Goal: Transaction & Acquisition: Purchase product/service

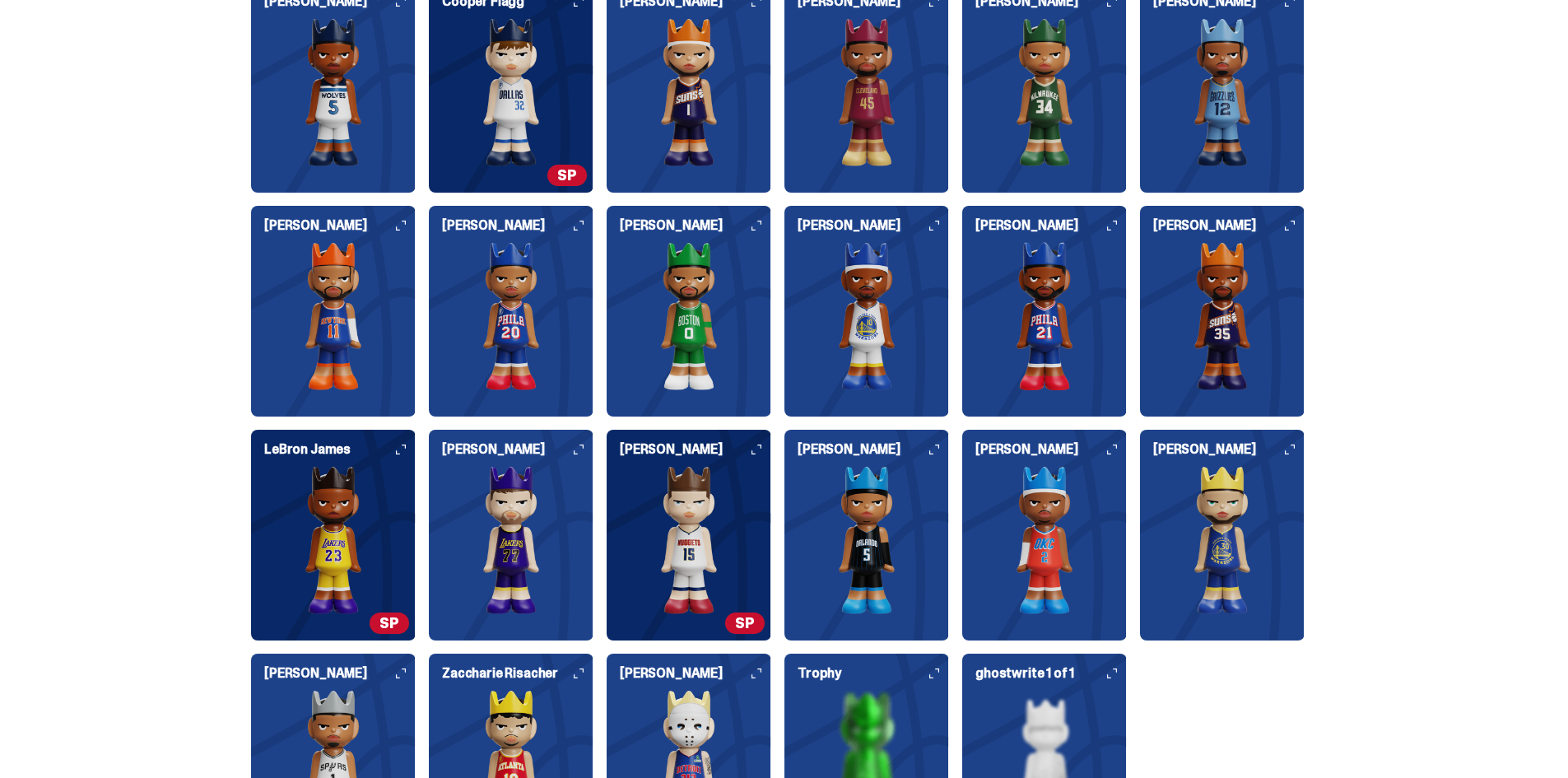
scroll to position [4116, 0]
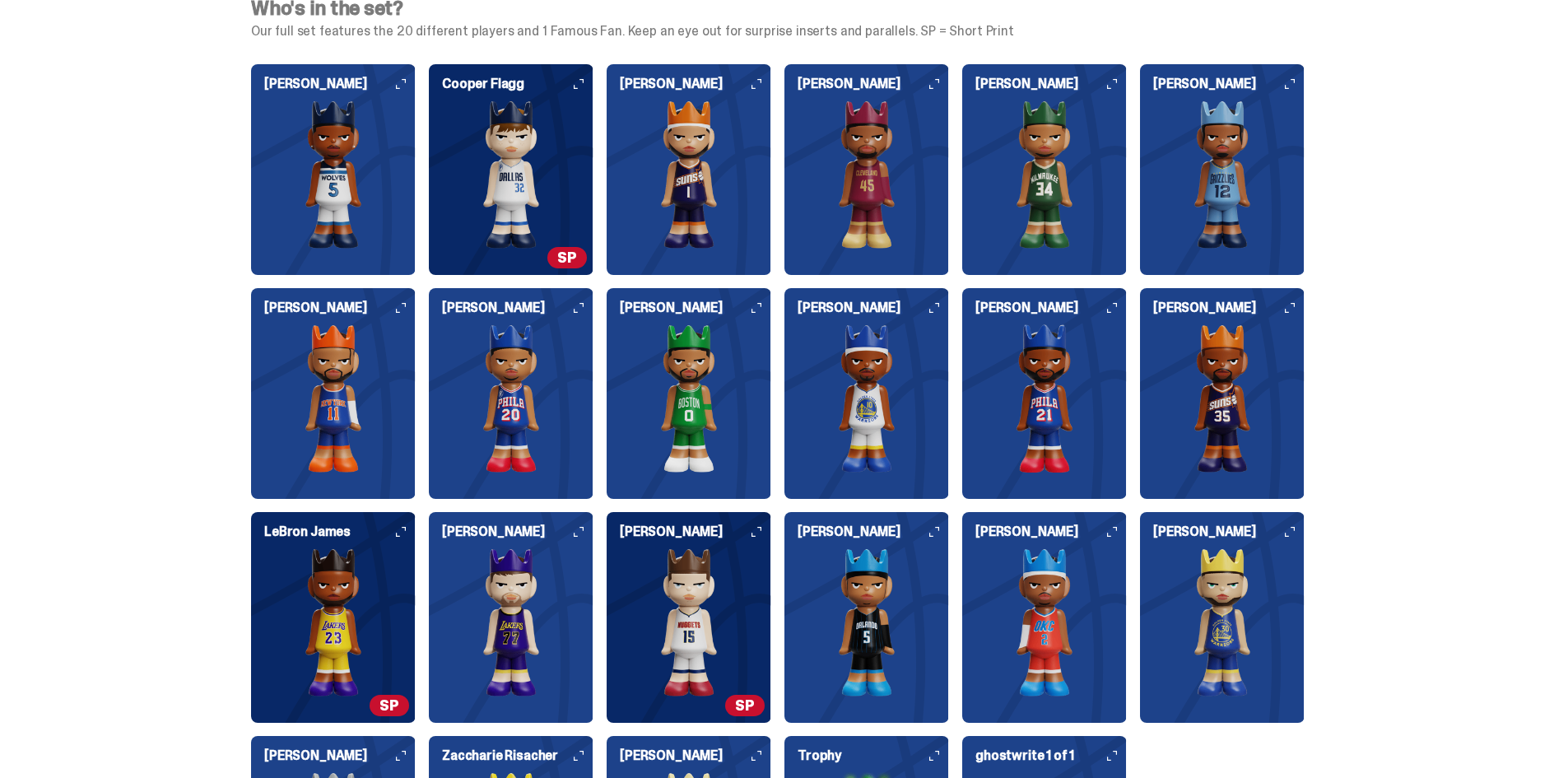
click at [761, 85] on icon at bounding box center [756, 83] width 10 height 10
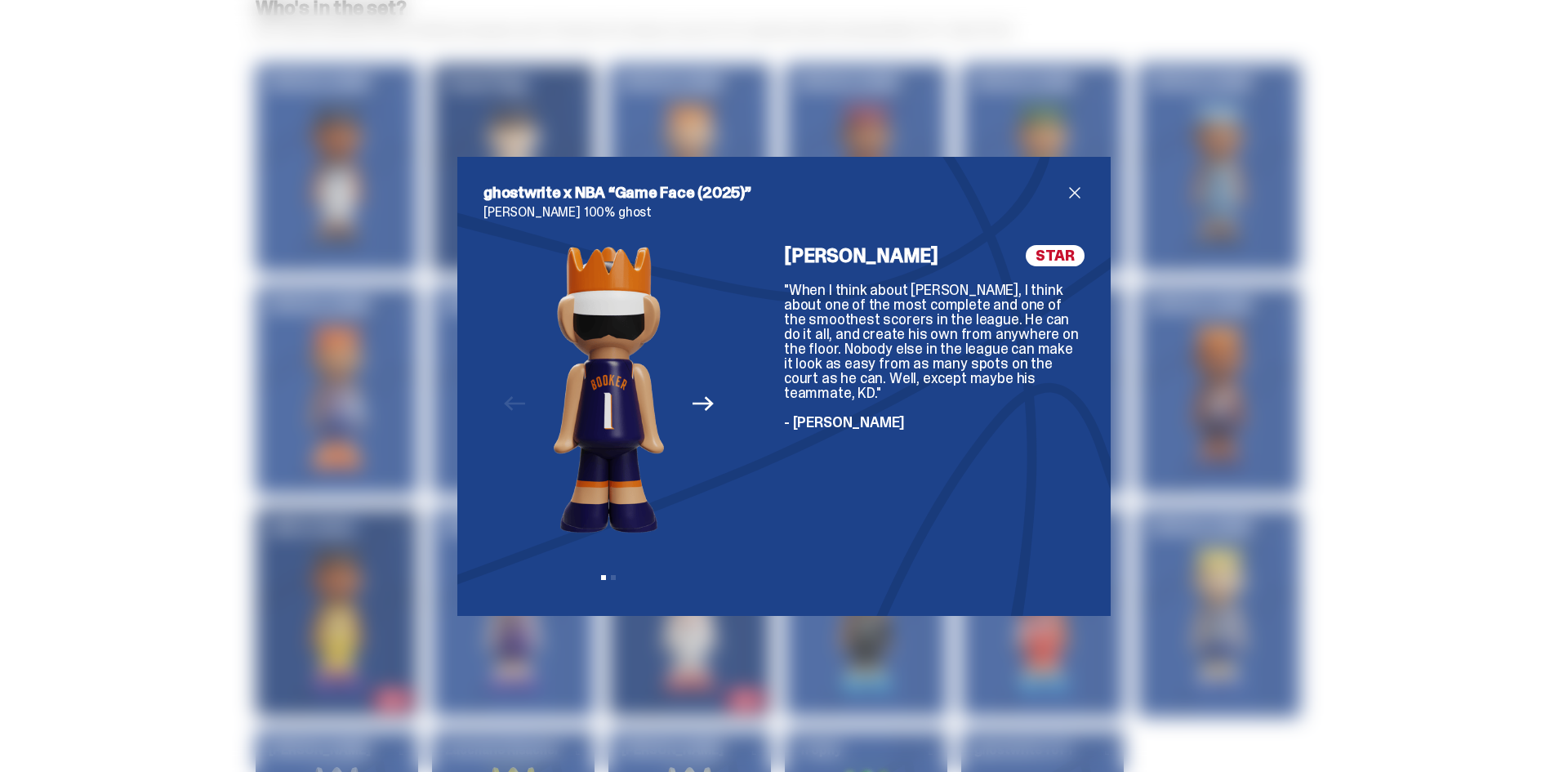
click at [701, 401] on icon "Next" at bounding box center [703, 404] width 22 height 22
click at [505, 403] on icon "Previous" at bounding box center [515, 403] width 22 height 14
click at [505, 403] on div "Previous Next View slide 1 View slide 2" at bounding box center [608, 417] width 251 height 345
click at [589, 500] on img at bounding box center [608, 389] width 111 height 288
click at [703, 474] on div "Previous Next View slide 1 View slide 2" at bounding box center [608, 417] width 251 height 345
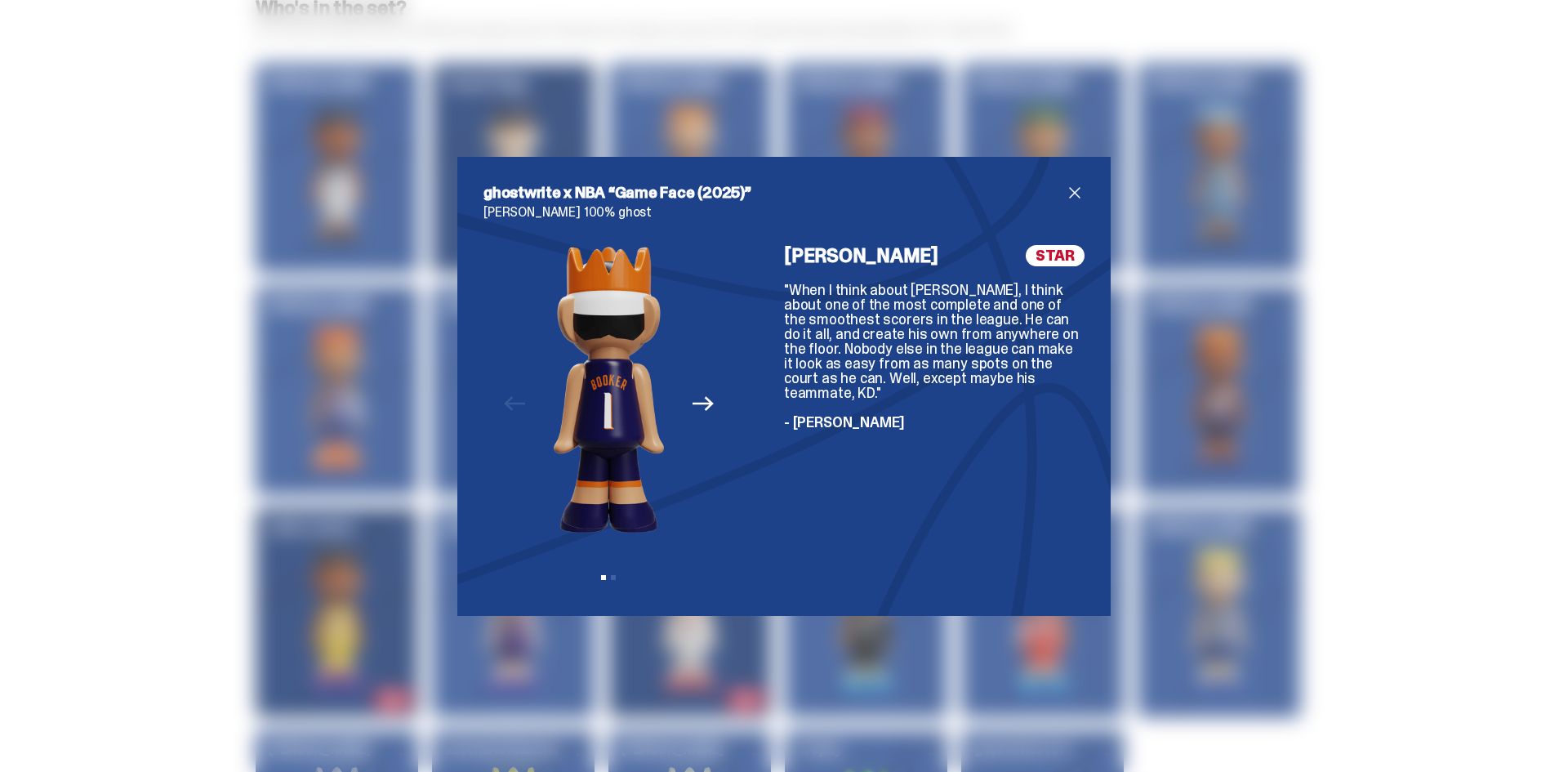
click at [696, 407] on icon "Next" at bounding box center [703, 404] width 22 height 22
click at [1068, 191] on span "close" at bounding box center [1075, 193] width 20 height 20
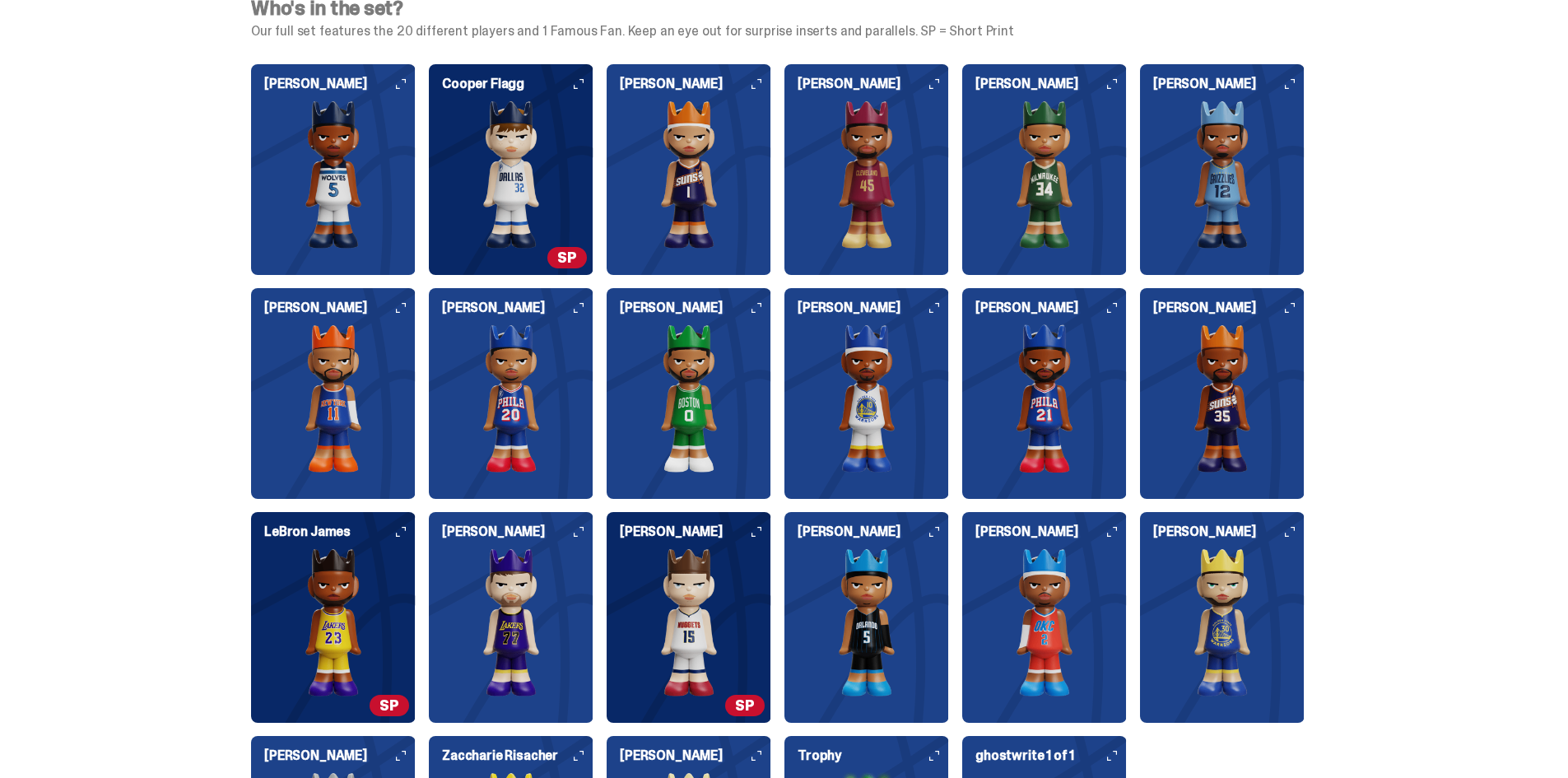
click at [1236, 343] on img at bounding box center [1222, 398] width 165 height 148
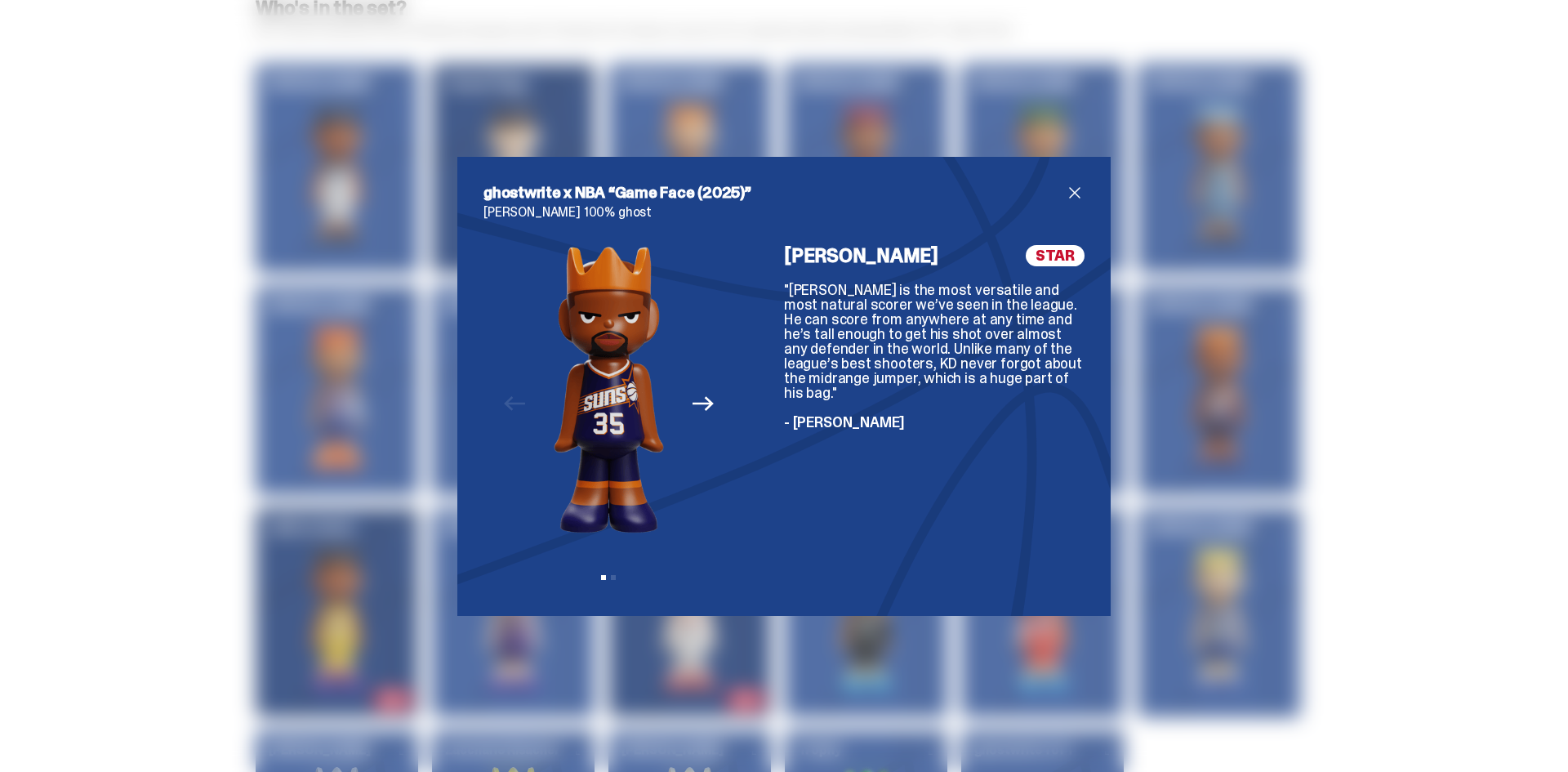
click at [1073, 193] on span "close" at bounding box center [1075, 193] width 20 height 20
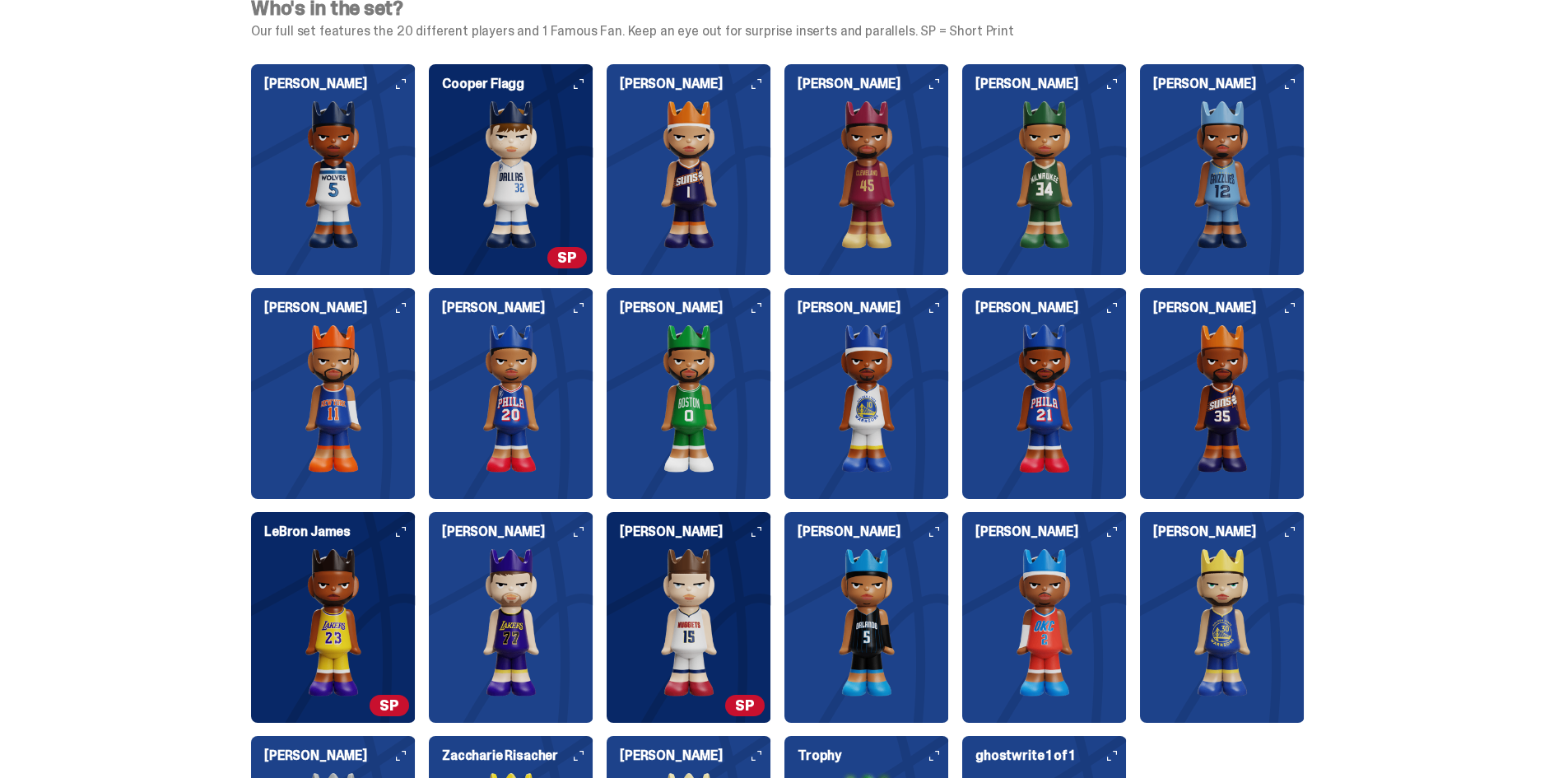
click at [1229, 596] on img at bounding box center [1222, 622] width 165 height 148
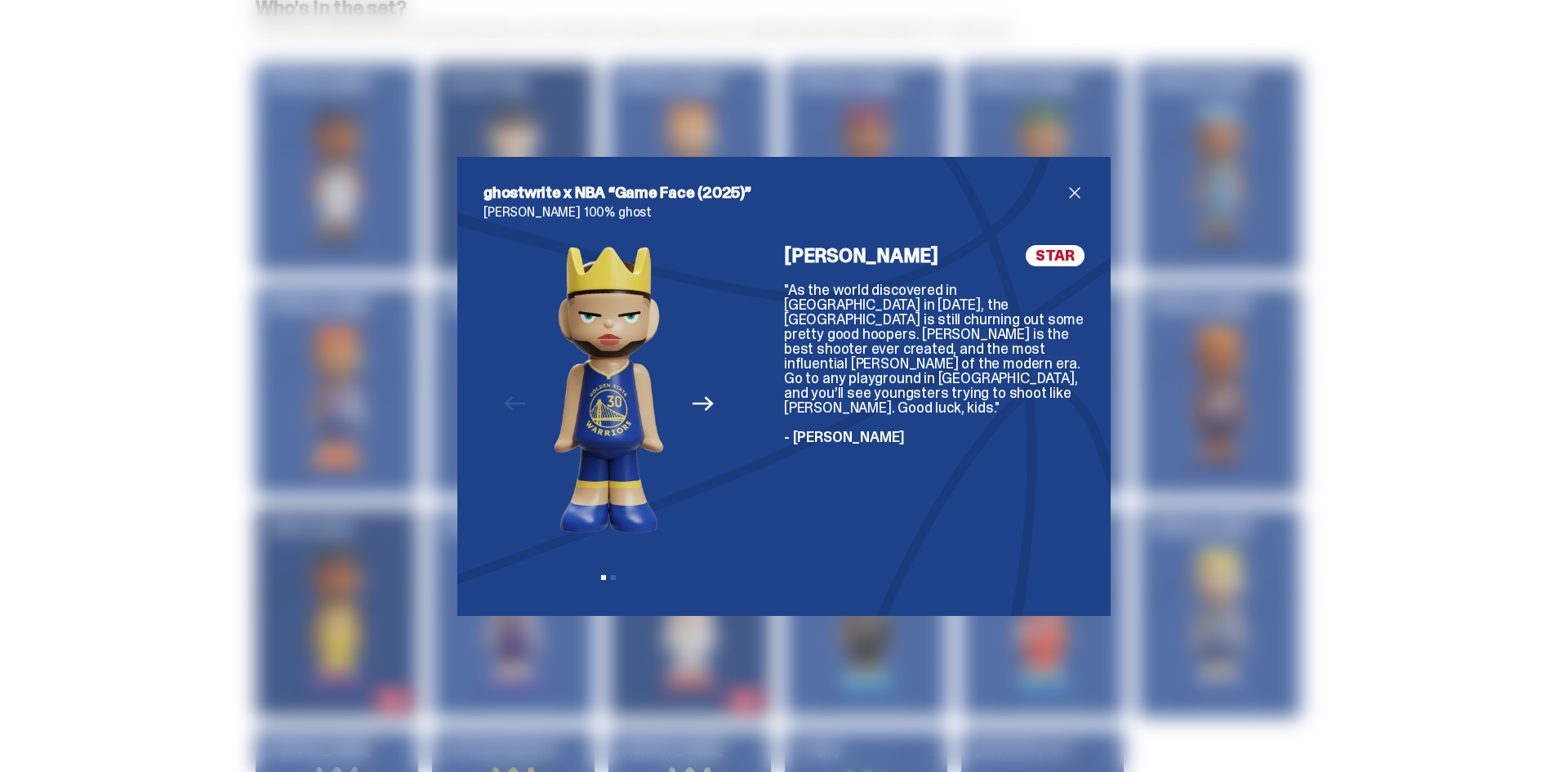
click at [1073, 190] on span "close" at bounding box center [1075, 193] width 20 height 20
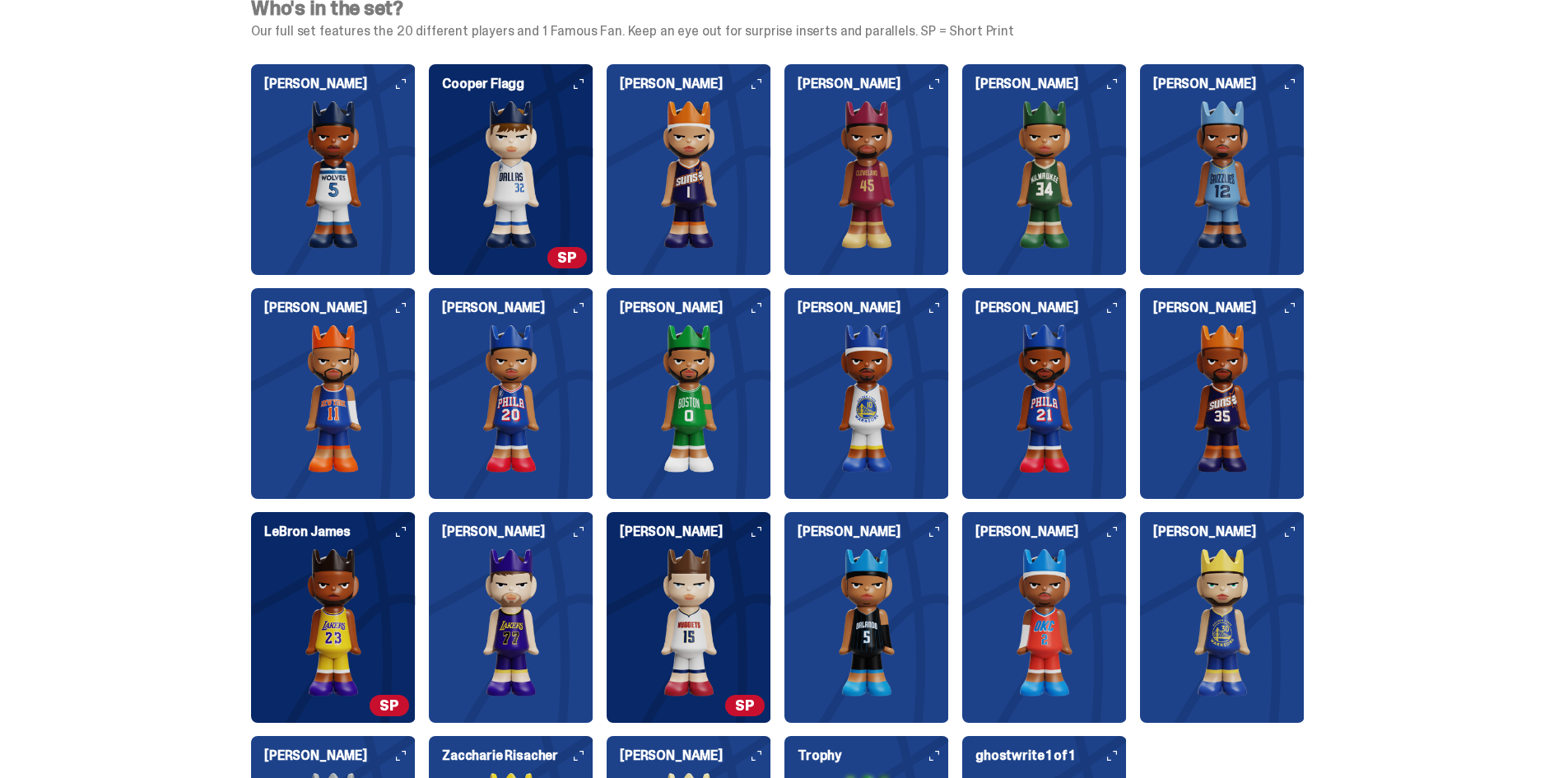
click at [1028, 600] on img at bounding box center [1045, 622] width 165 height 148
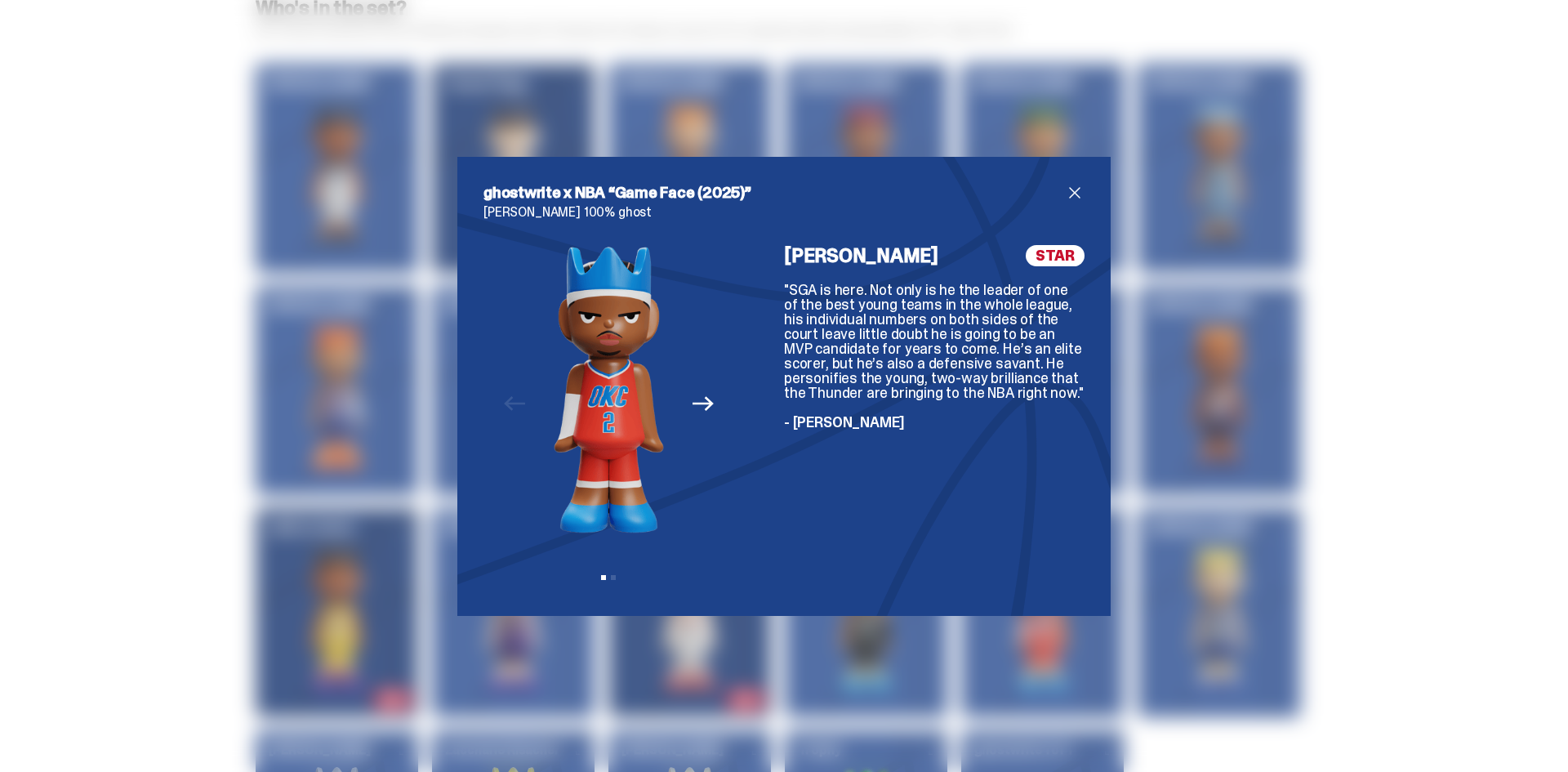
click at [1065, 191] on span "close" at bounding box center [1075, 193] width 20 height 20
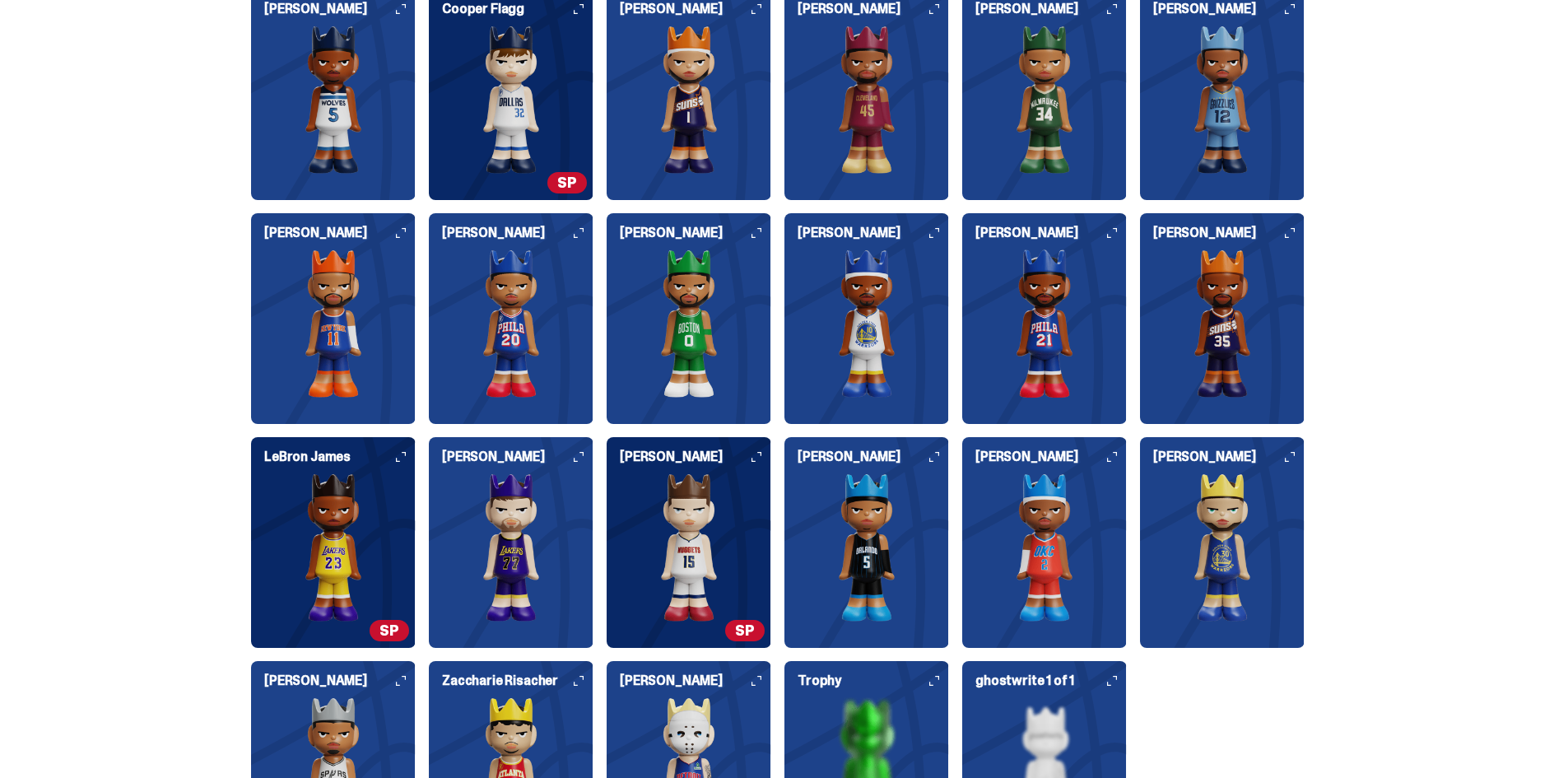
scroll to position [4362, 0]
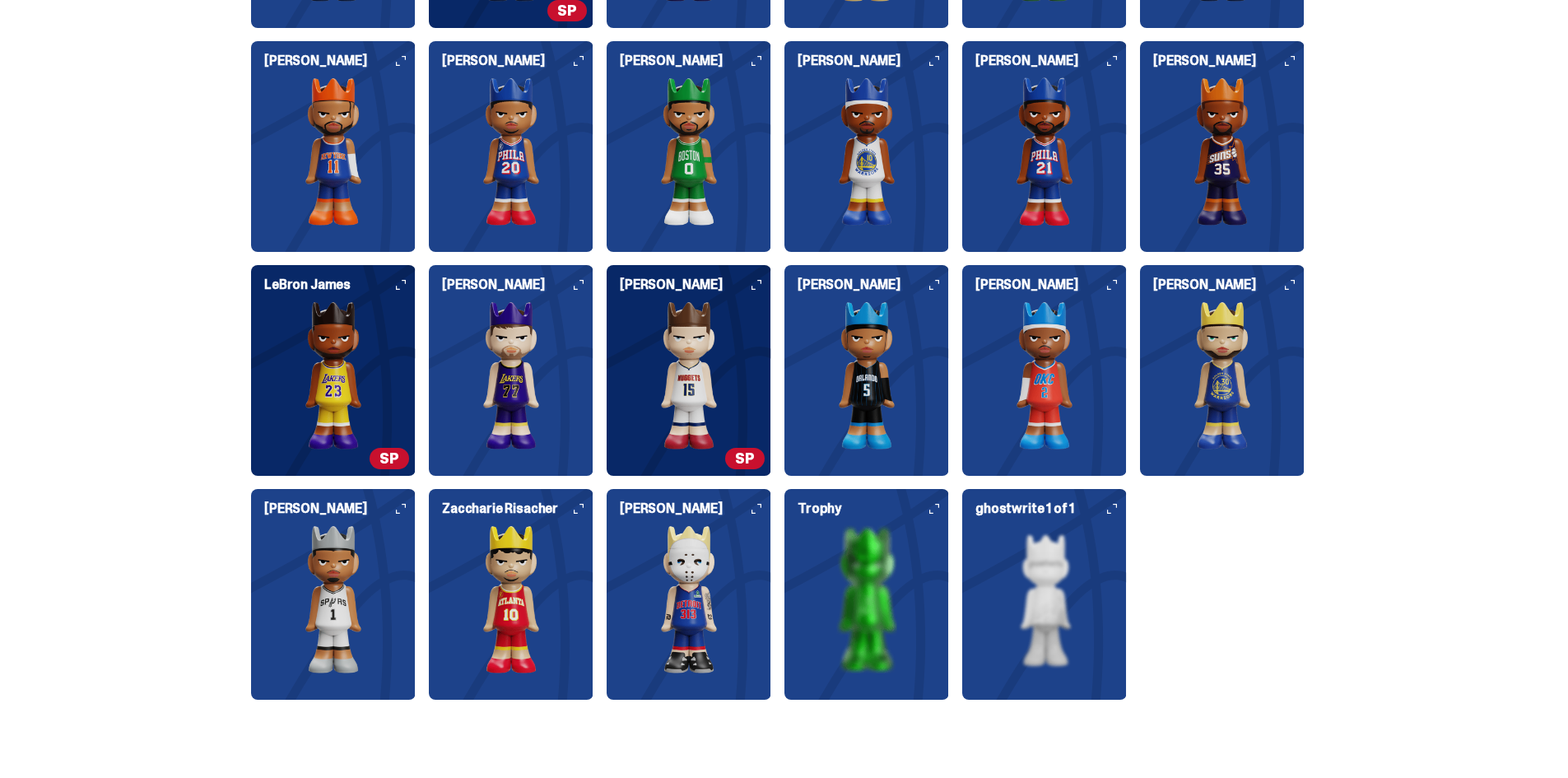
click at [869, 629] on img at bounding box center [867, 598] width 165 height 148
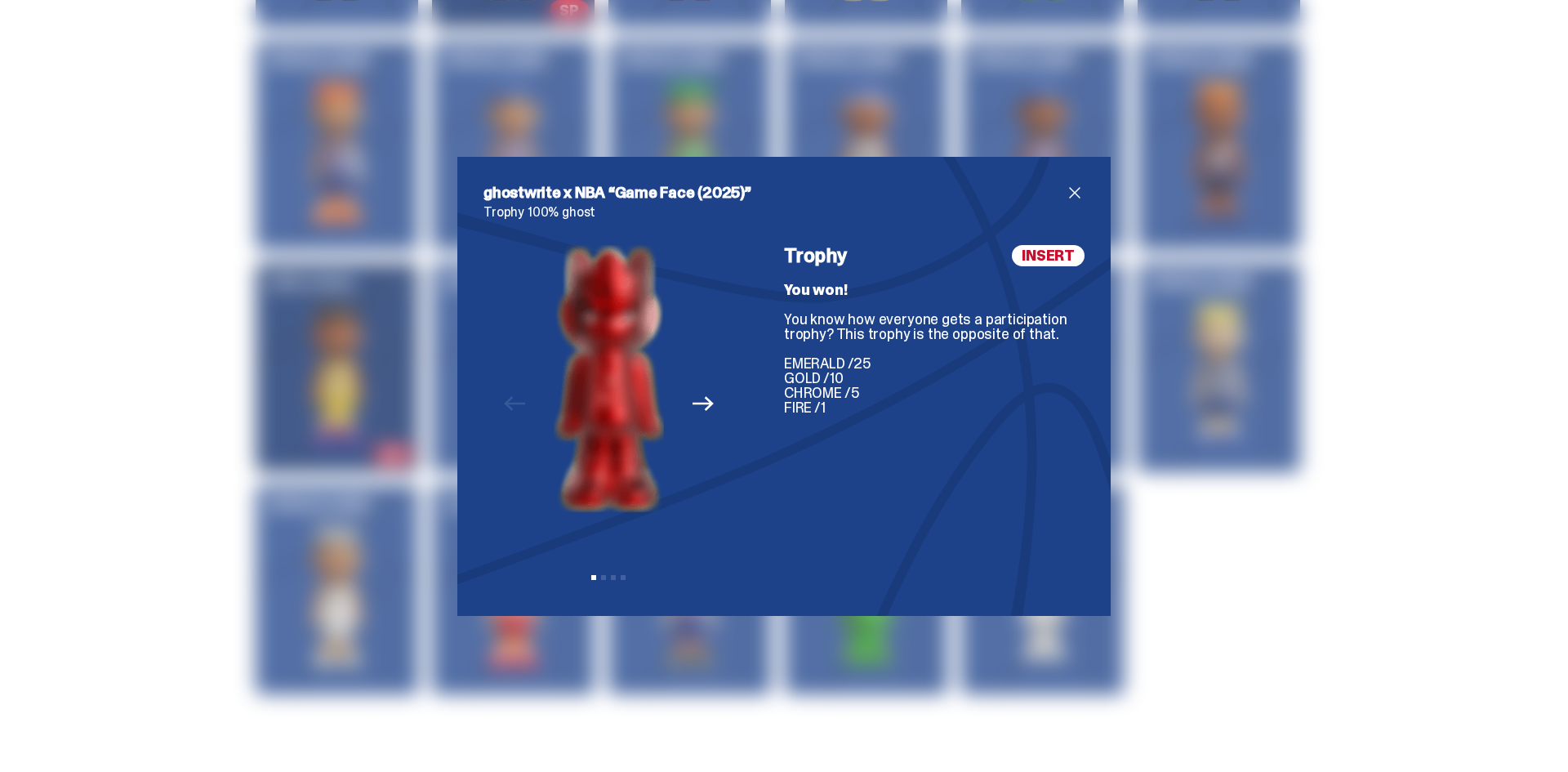
click at [1066, 189] on span "close" at bounding box center [1075, 193] width 20 height 20
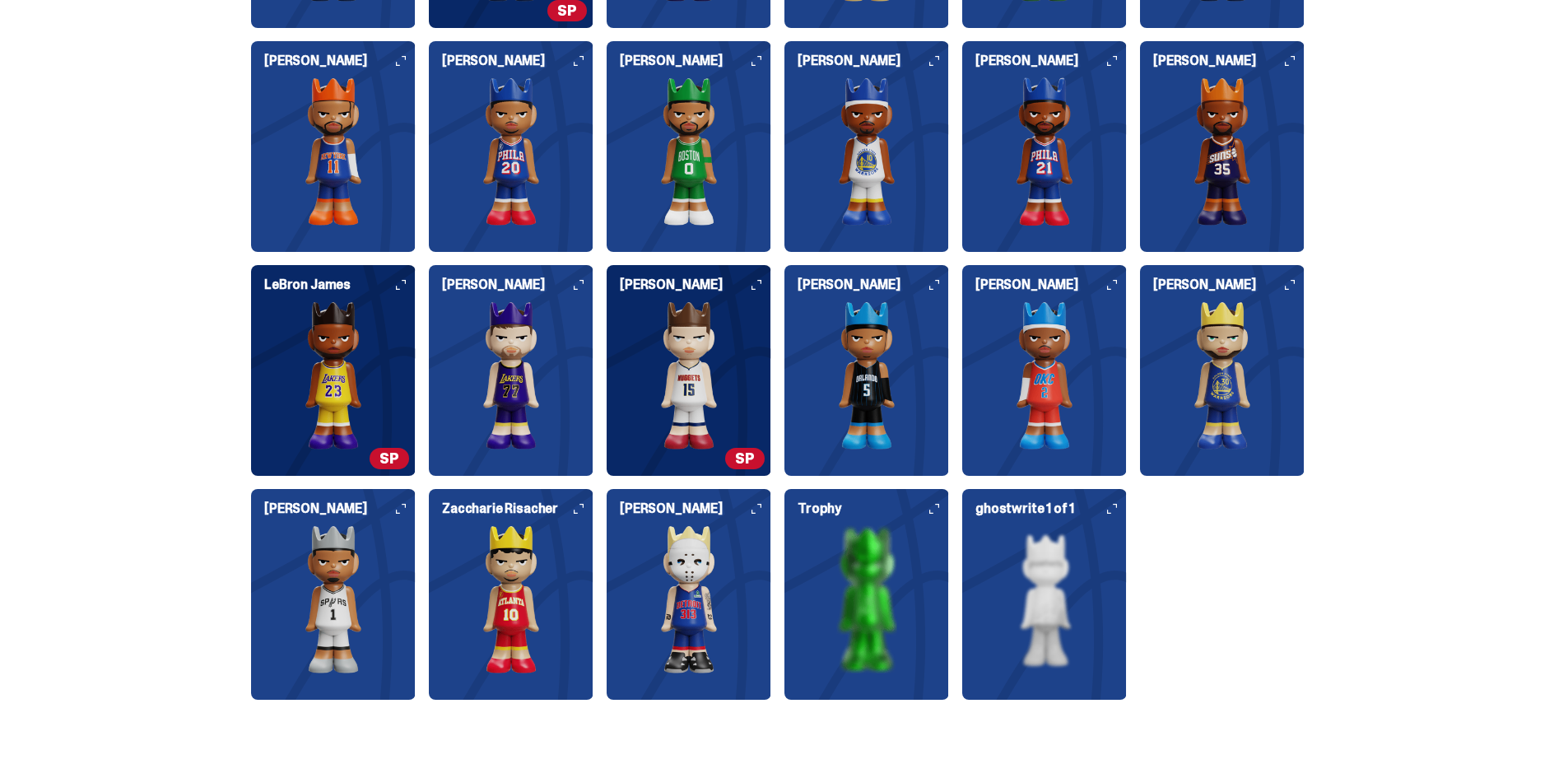
click at [1213, 388] on img at bounding box center [1222, 374] width 165 height 148
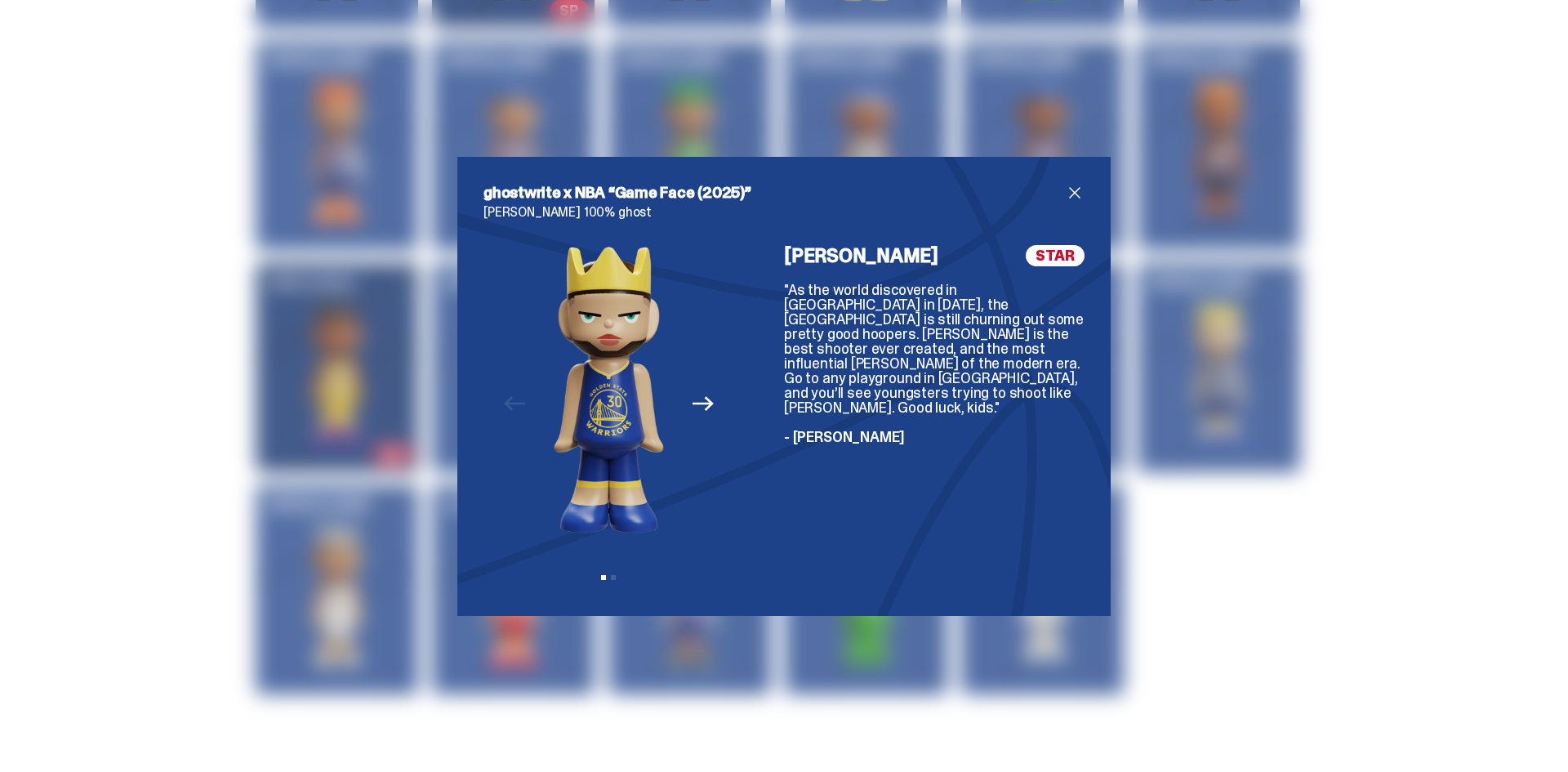
click at [704, 400] on icon "Next" at bounding box center [703, 404] width 22 height 22
click at [704, 400] on div "Previous Next View slide 1 View slide 2" at bounding box center [608, 417] width 251 height 345
click at [1067, 198] on span "close" at bounding box center [1075, 193] width 20 height 20
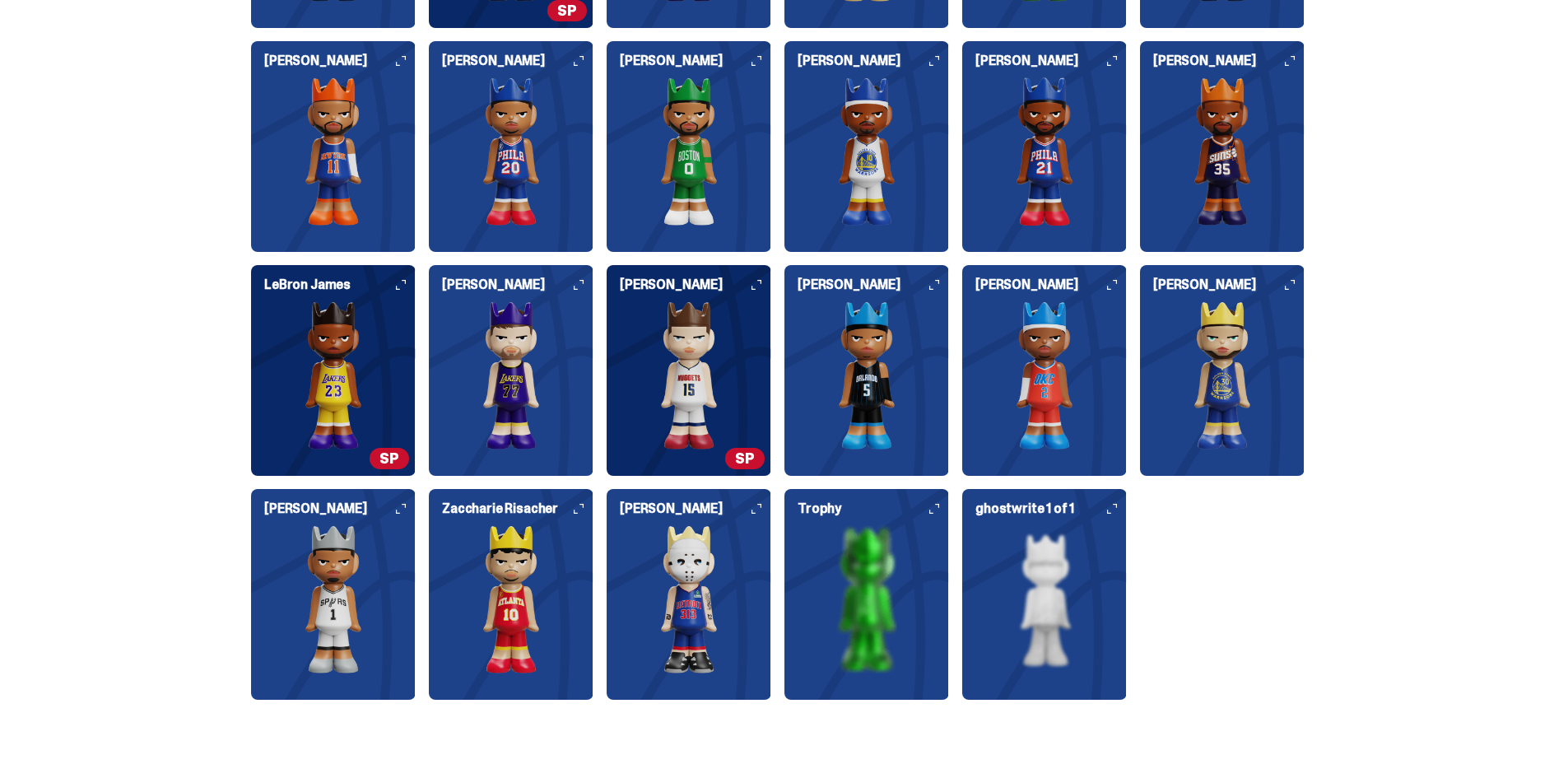
click at [1077, 576] on img at bounding box center [1045, 598] width 165 height 148
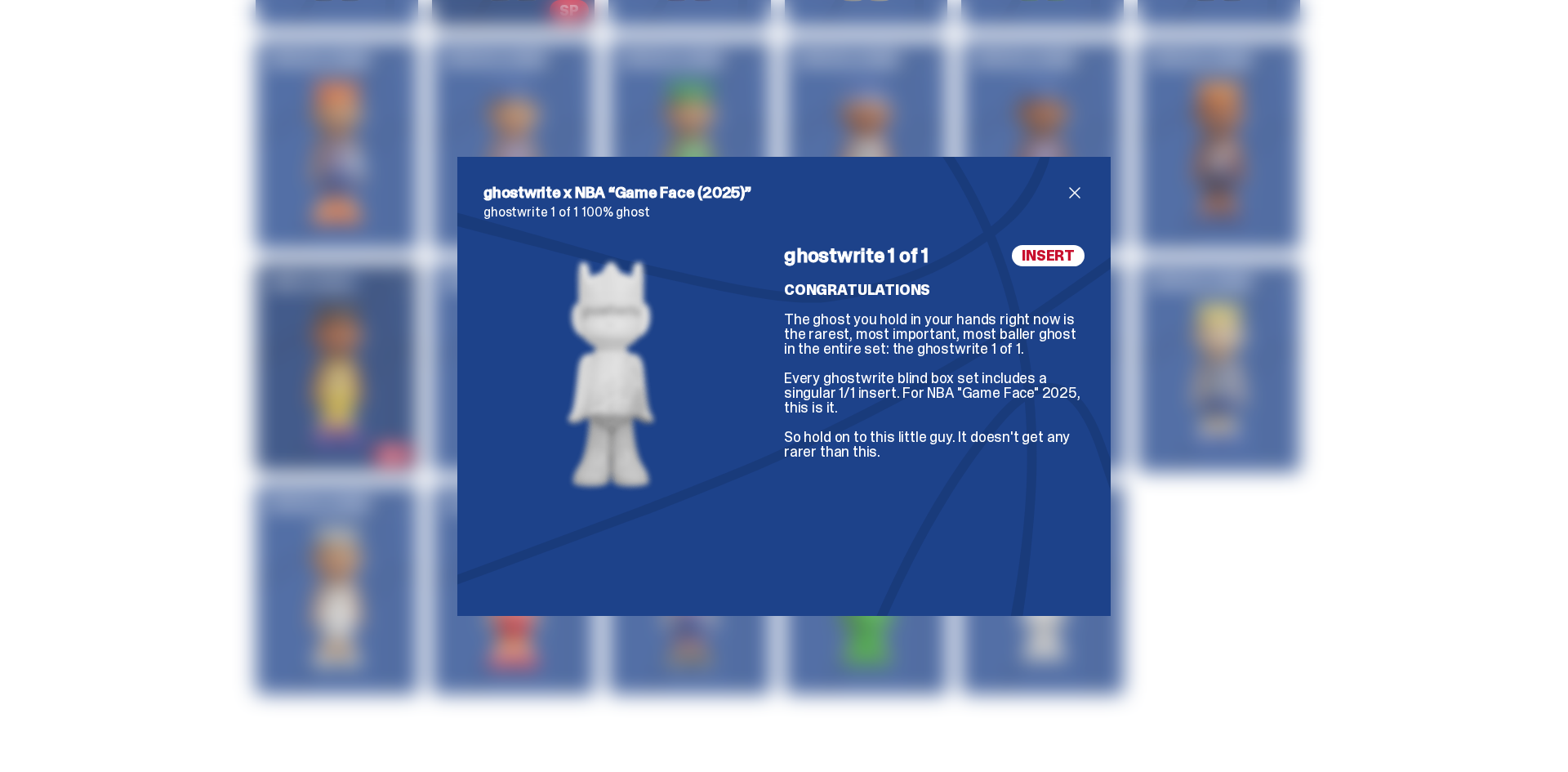
click at [1074, 191] on span "close" at bounding box center [1075, 193] width 20 height 20
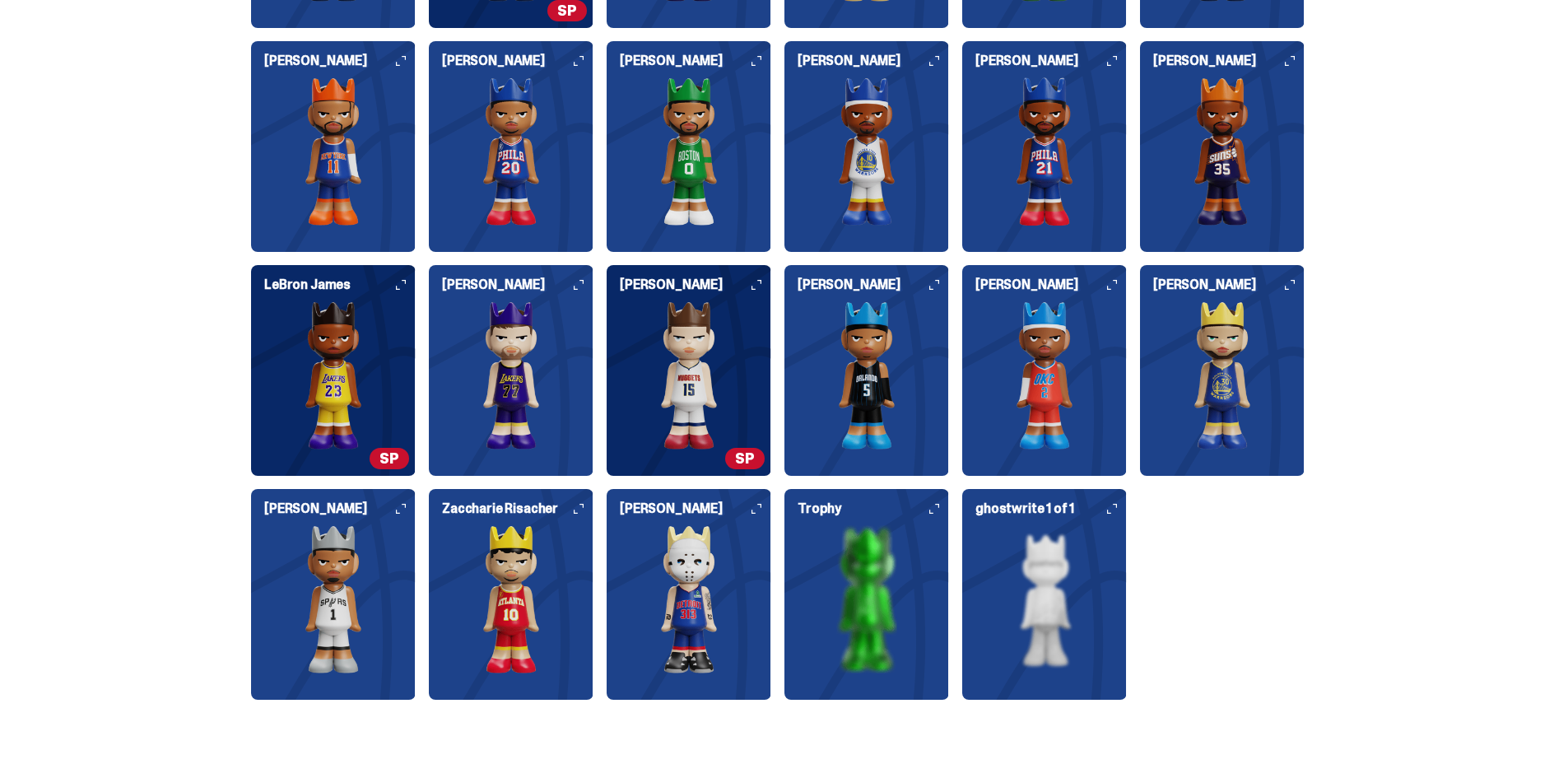
click at [502, 579] on img at bounding box center [511, 598] width 165 height 148
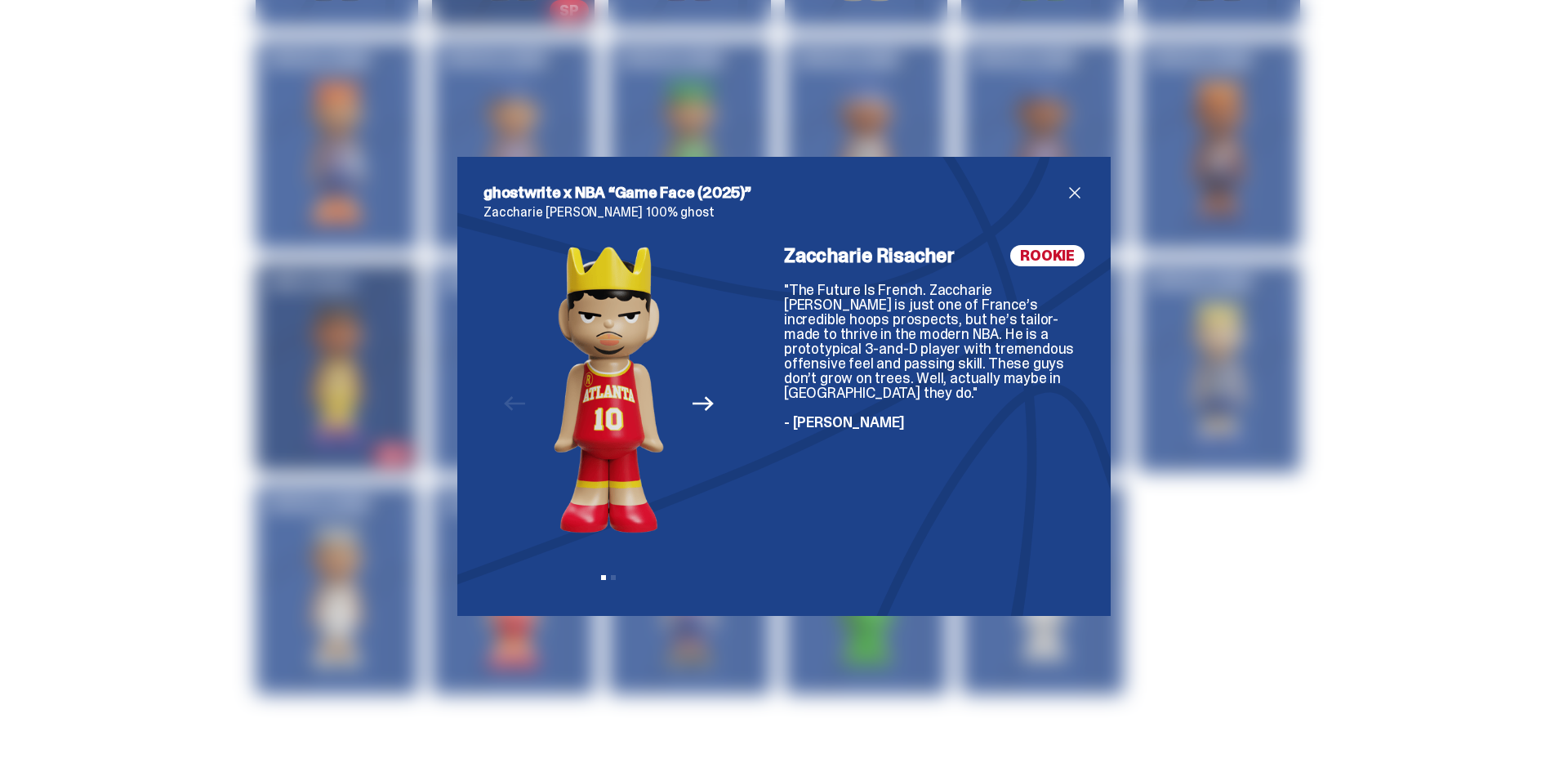
click at [1068, 199] on span "close" at bounding box center [1075, 193] width 20 height 20
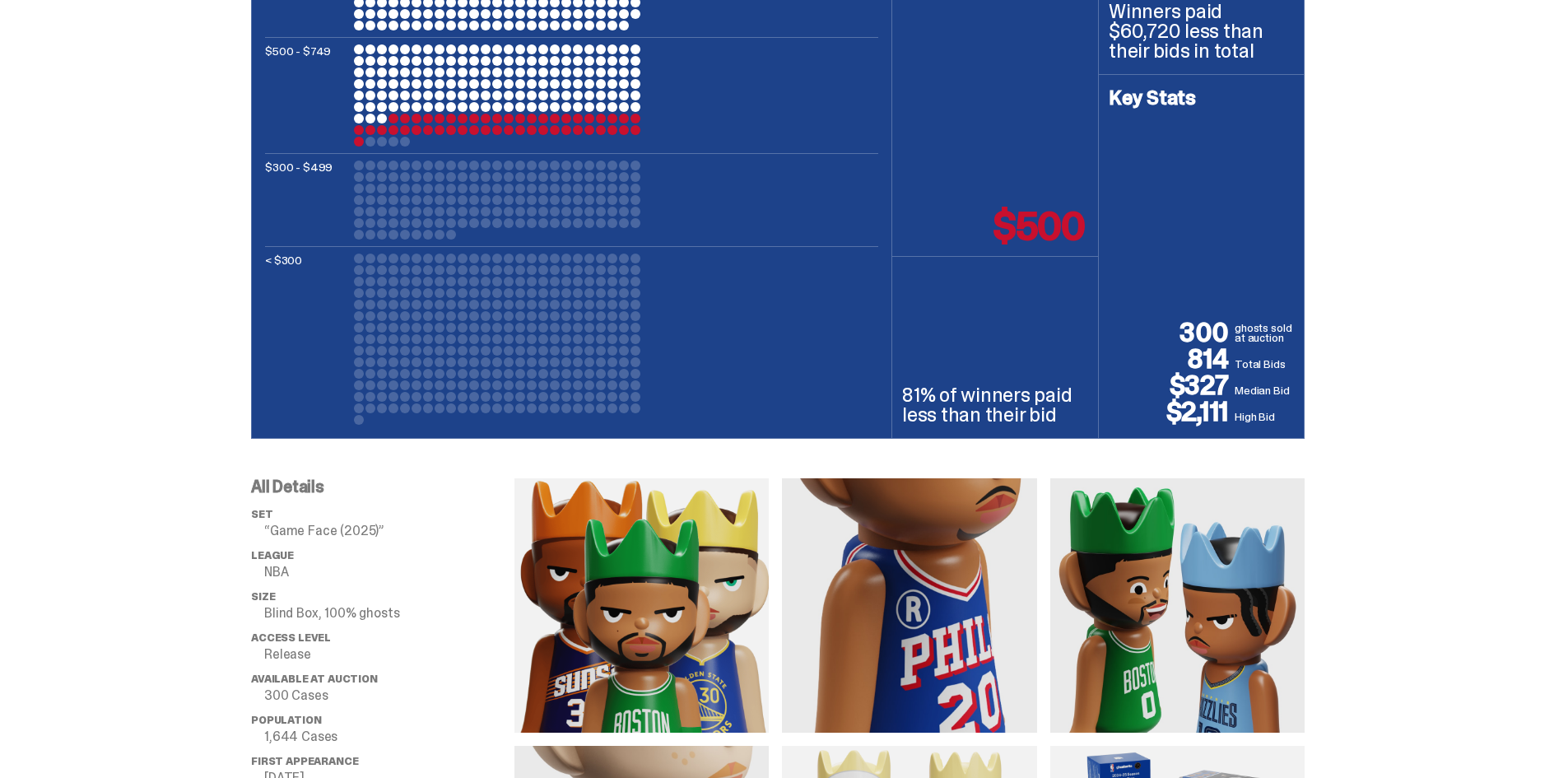
scroll to position [741, 0]
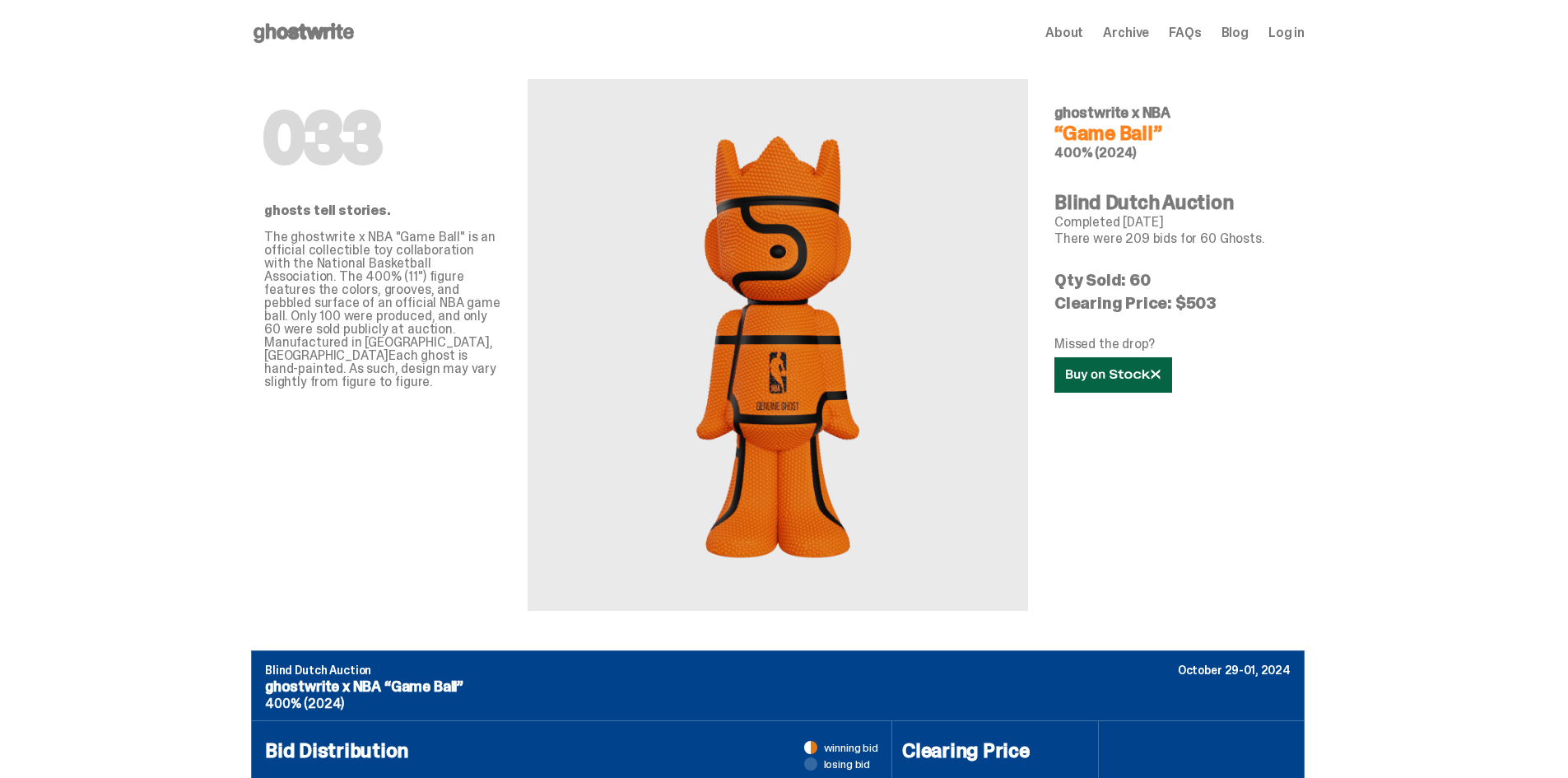
click at [1157, 378] on icon at bounding box center [1114, 375] width 94 height 13
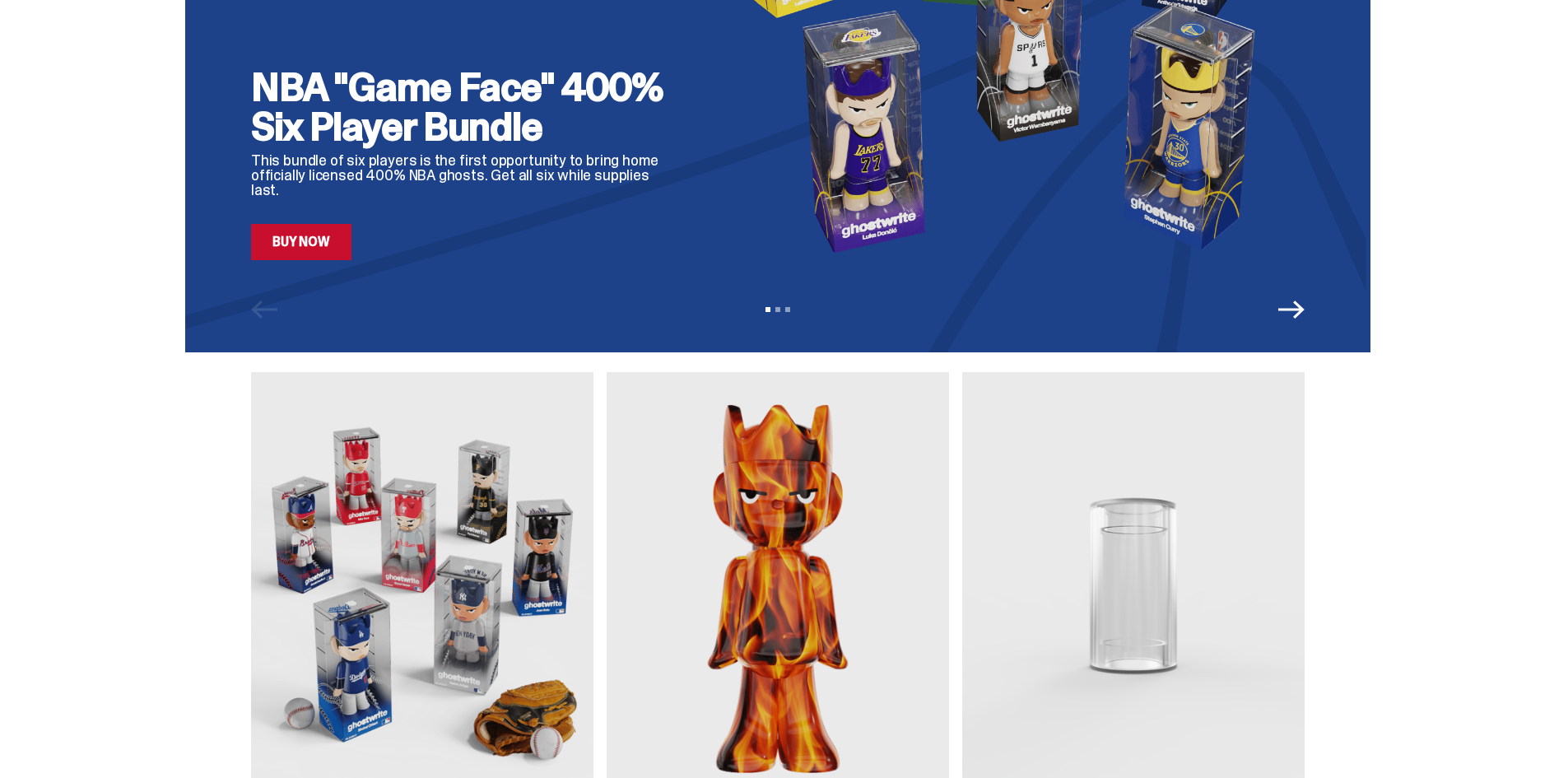
scroll to position [247, 0]
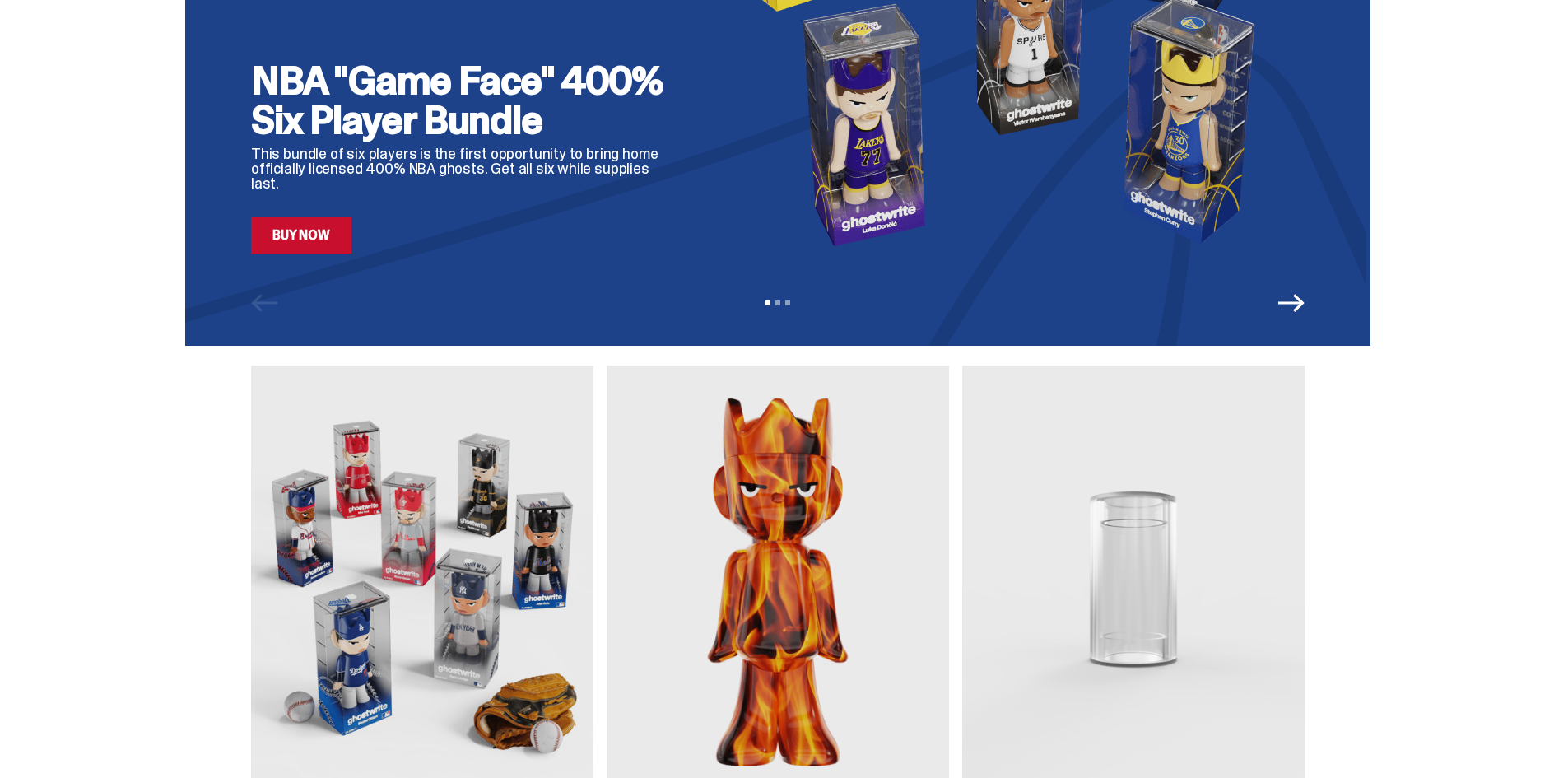
click at [307, 239] on link "Buy Now" at bounding box center [301, 236] width 101 height 36
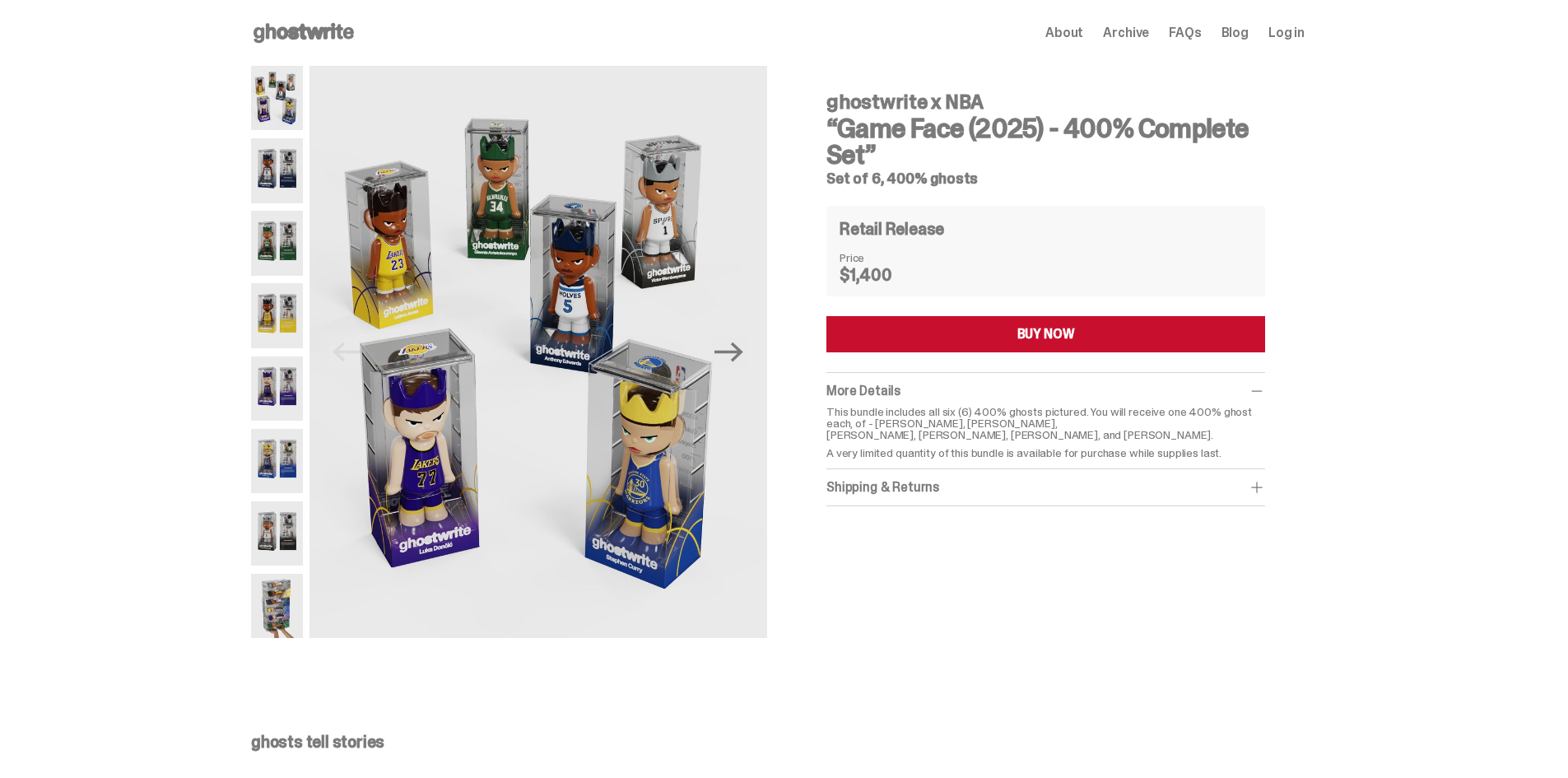
click at [280, 169] on img at bounding box center [277, 170] width 52 height 64
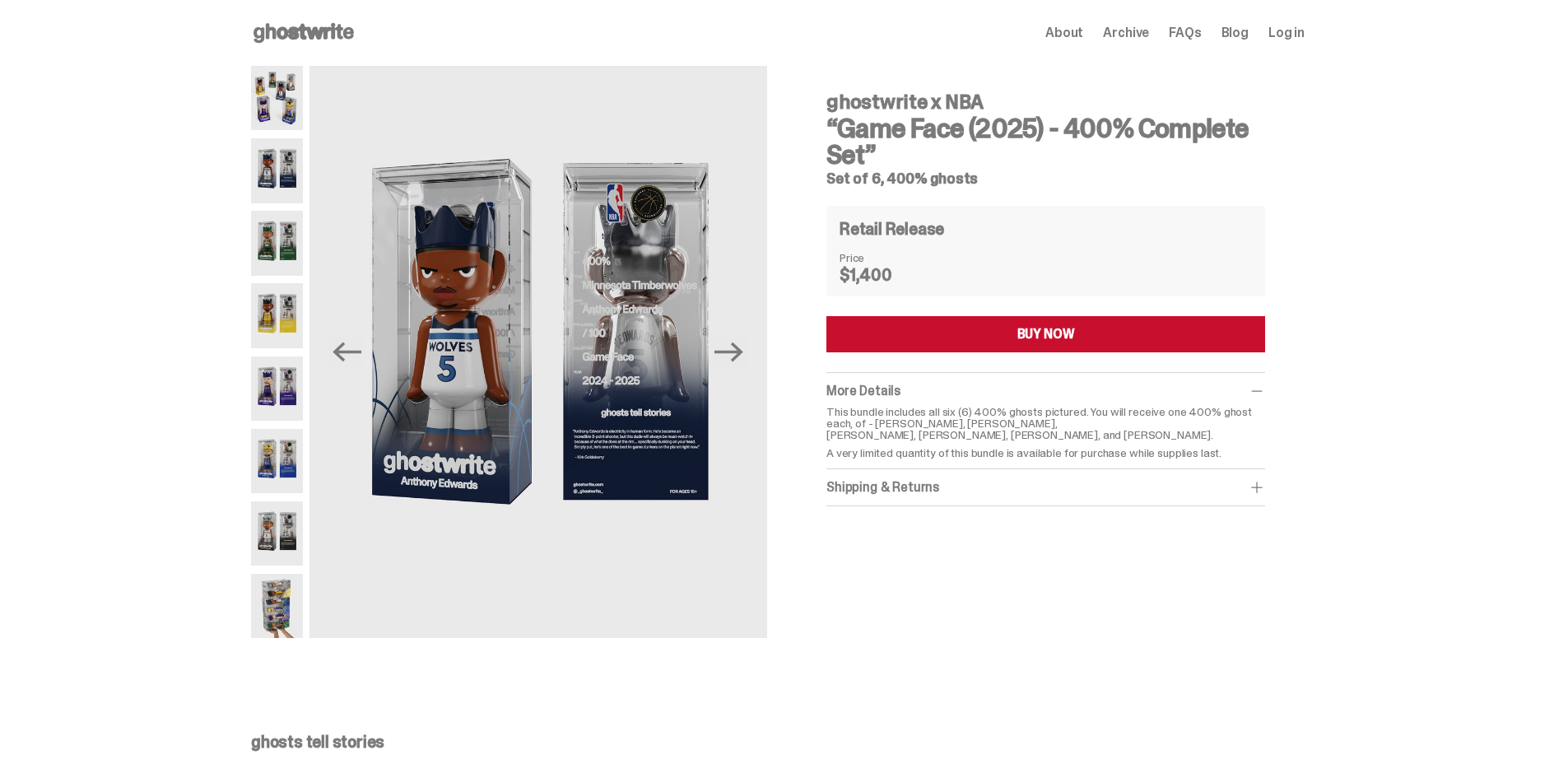
click at [979, 327] on button "BUY NOW" at bounding box center [1046, 335] width 439 height 36
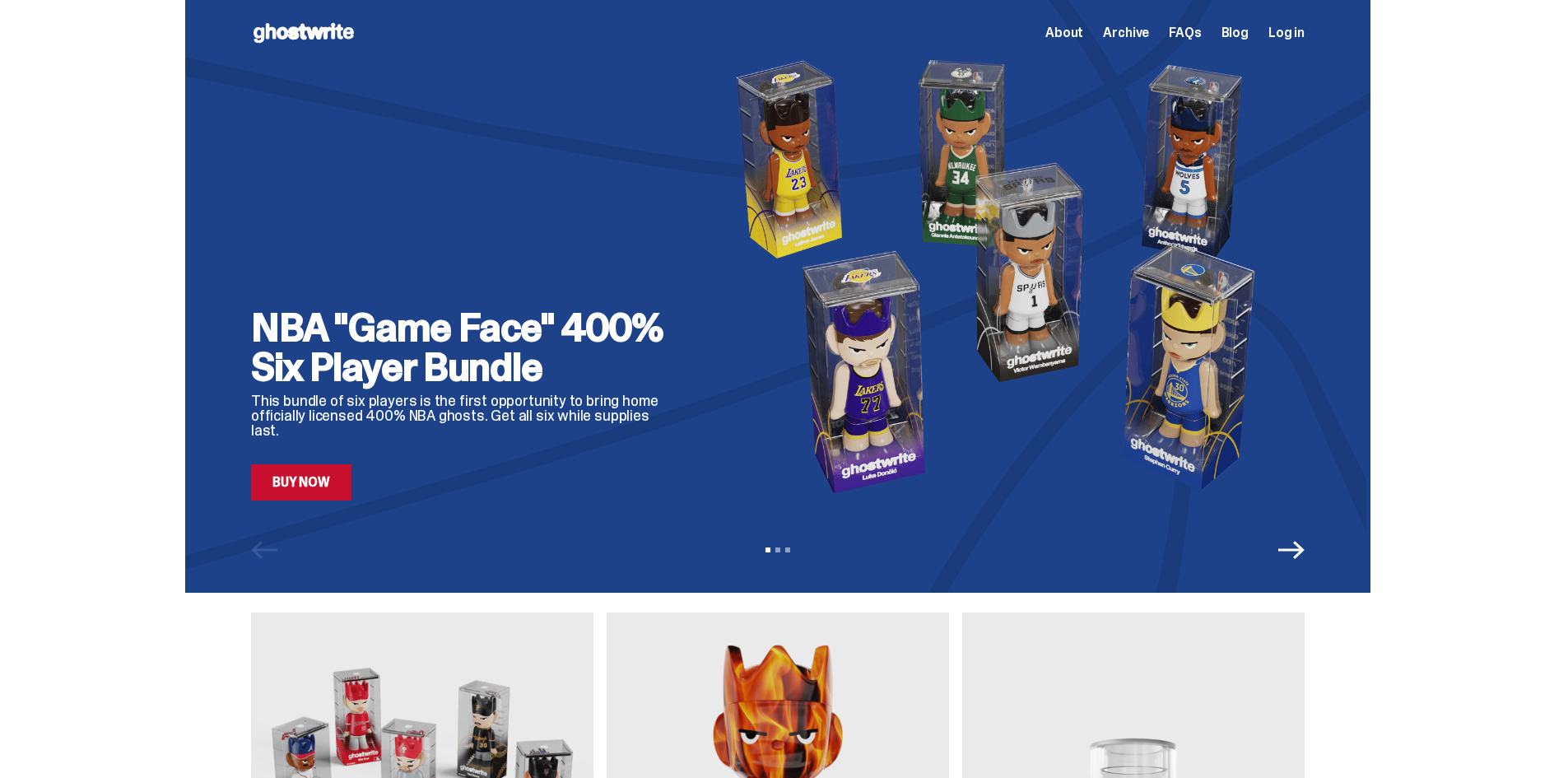
click at [291, 34] on use at bounding box center [304, 33] width 101 height 20
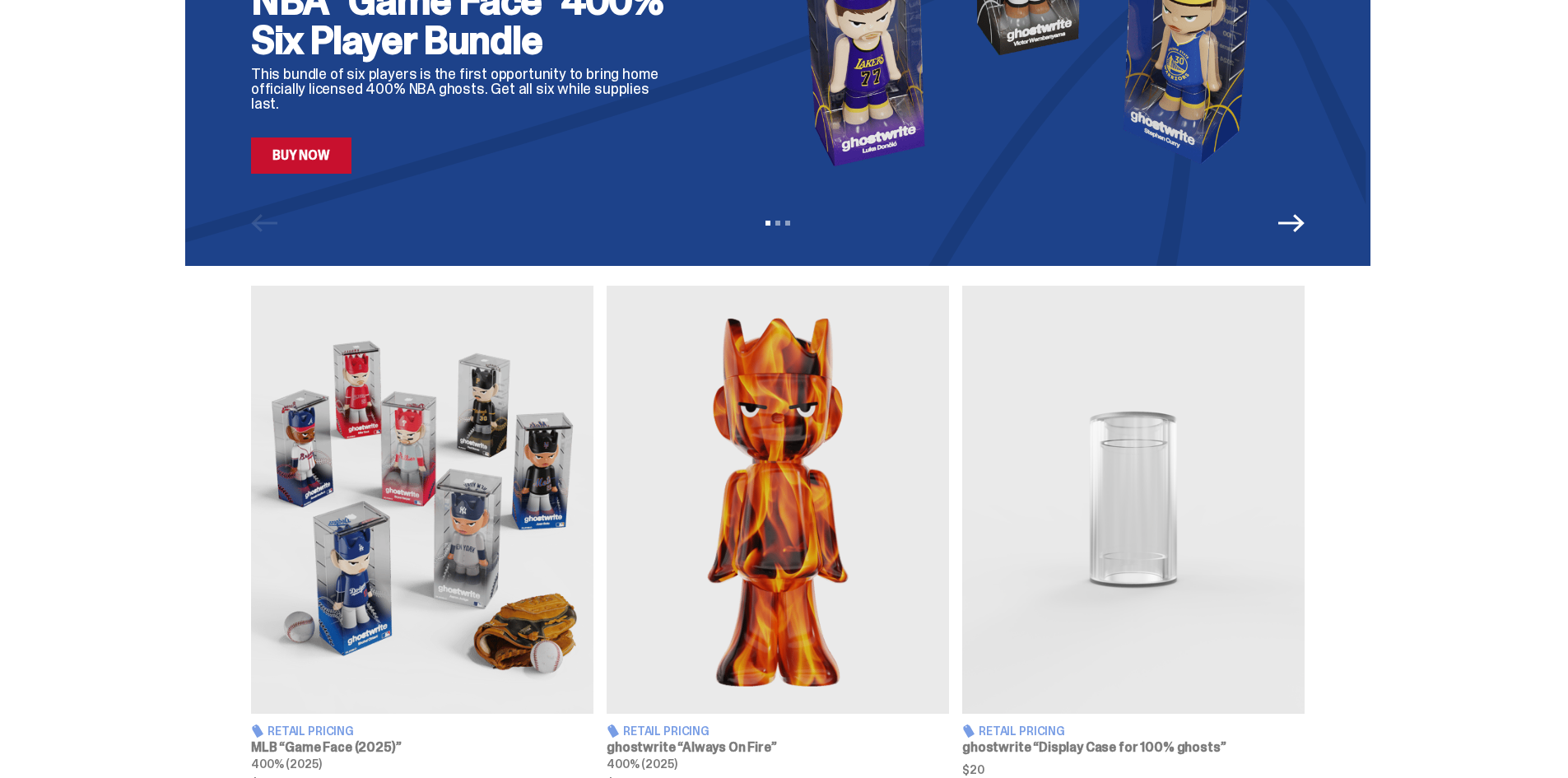
scroll to position [329, 0]
